Goal: Information Seeking & Learning: Learn about a topic

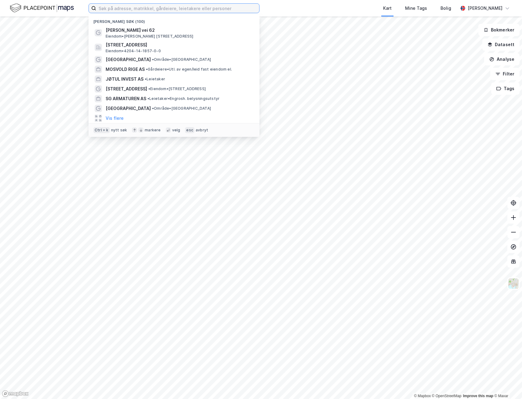
click at [116, 8] on input at bounding box center [177, 8] width 163 height 9
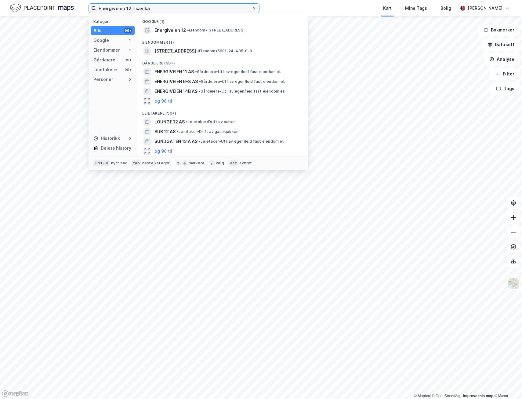
type input "Energiveien 12 risavika"
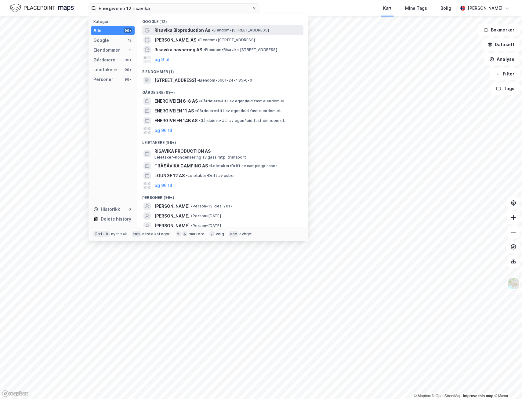
click at [198, 29] on span "Risavika Bioproduction As" at bounding box center [182, 30] width 56 height 7
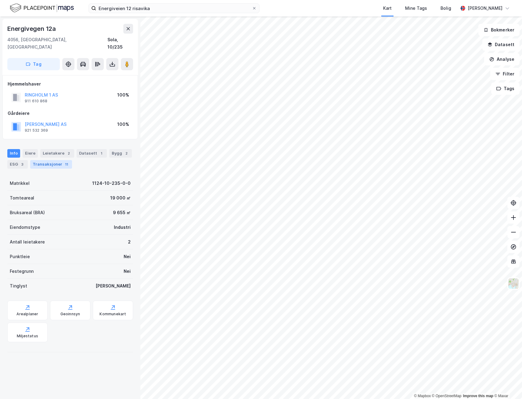
click at [47, 160] on div "Transaksjoner 11" at bounding box center [51, 164] width 42 height 9
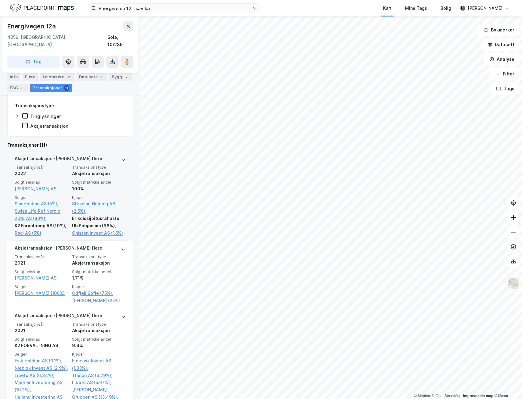
scroll to position [94, 0]
